Goal: Navigation & Orientation: Find specific page/section

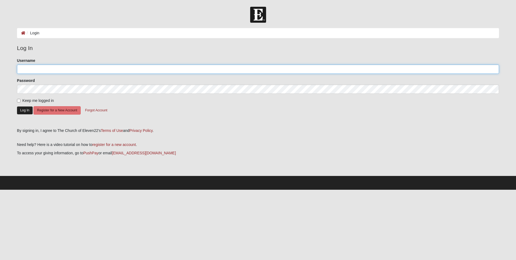
type input "[EMAIL_ADDRESS][DOMAIN_NAME]"
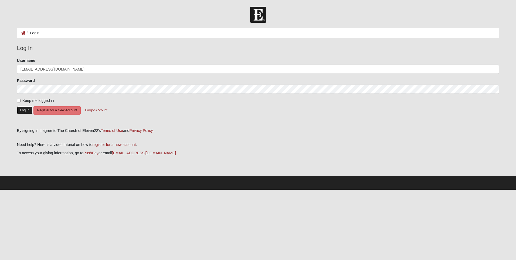
click at [24, 111] on button "Log In" at bounding box center [25, 110] width 16 height 8
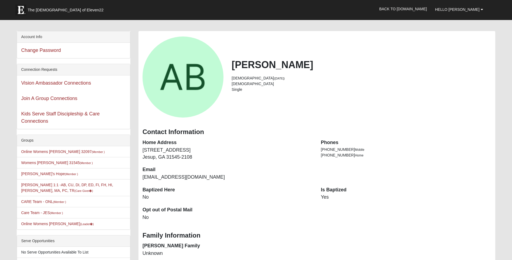
scroll to position [27, 0]
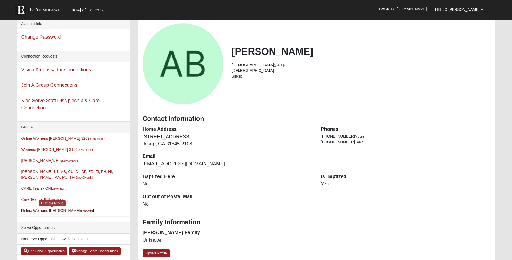
click at [63, 209] on link "Online Womens [PERSON_NAME] (Leader )" at bounding box center [57, 210] width 73 height 4
